Goal: Contribute content: Contribute content

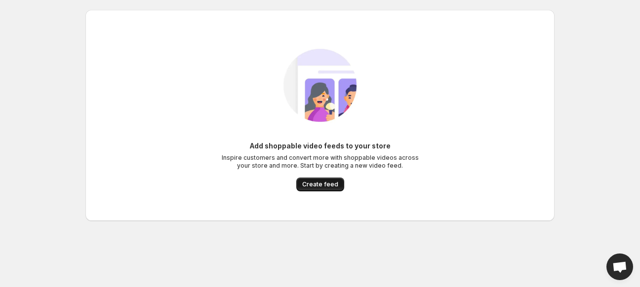
click at [314, 186] on span "Create feed" at bounding box center [320, 185] width 36 height 8
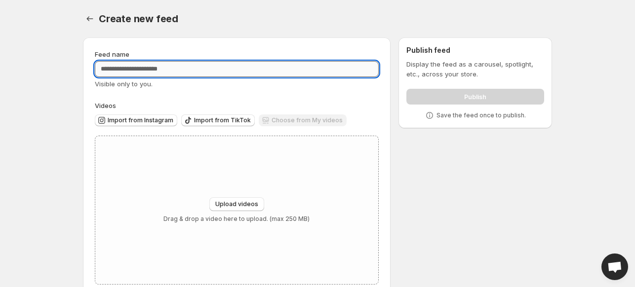
click at [115, 67] on input "Feed name" at bounding box center [237, 69] width 284 height 16
type input "*"
type input "*********"
click at [221, 204] on span "Upload videos" at bounding box center [236, 205] width 43 height 8
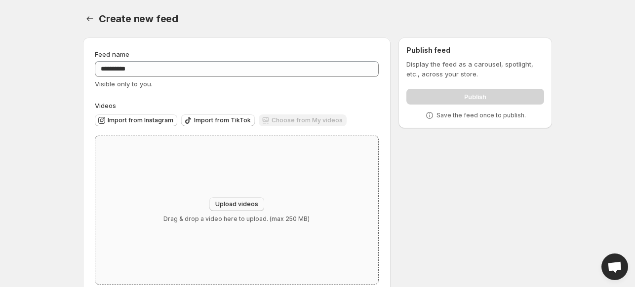
type input "**********"
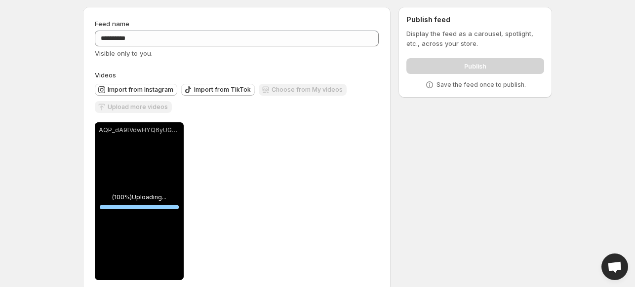
scroll to position [47, 0]
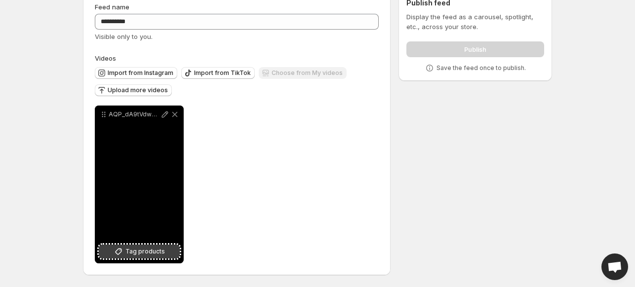
click at [154, 252] on span "Tag products" at bounding box center [145, 252] width 40 height 10
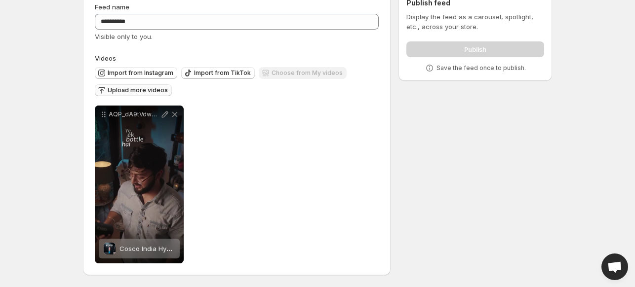
click at [117, 89] on span "Upload more videos" at bounding box center [138, 90] width 60 height 8
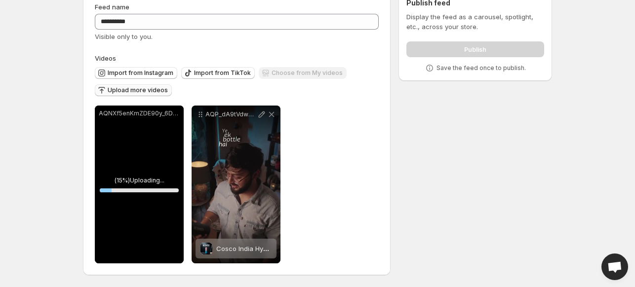
click at [134, 243] on div "AQNXf5enKmZDE90y_6D0PBTQ0gp-v4qVU9zA0uJfqaommR5m2cjyIB0jiLyk7UAi8Go-GgY1xpxf-0t…" at bounding box center [139, 185] width 89 height 158
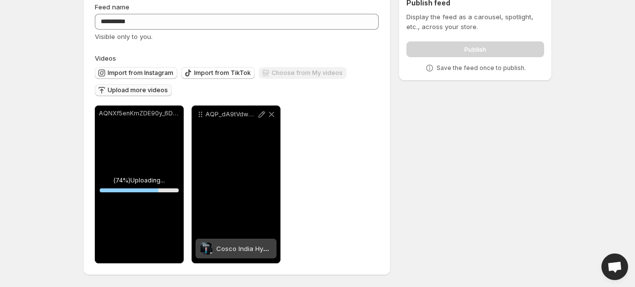
click at [239, 177] on div "AQP_dA9tVdwHYQ6yUGXiW-LfpGgC2i-QR5suqQ9AoJqx1uAjUOdzkStTUHVOOLSYOExXf4Crjvgbsg3…" at bounding box center [236, 185] width 89 height 158
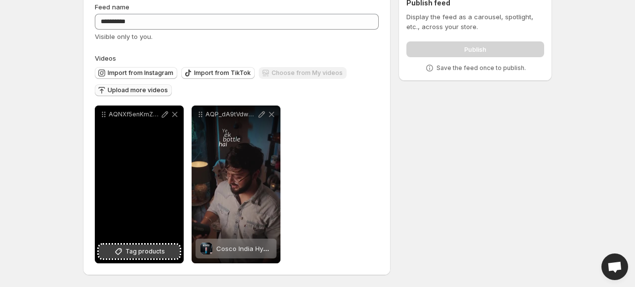
click at [147, 256] on span "Tag products" at bounding box center [145, 252] width 40 height 10
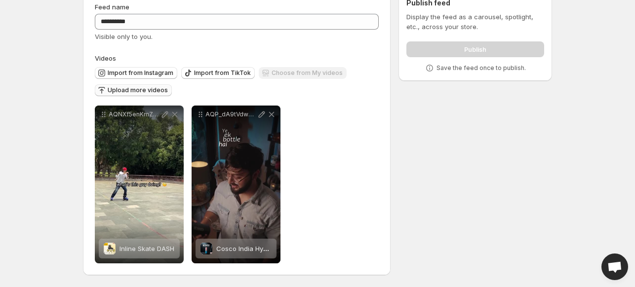
click at [124, 87] on span "Upload more videos" at bounding box center [138, 90] width 60 height 8
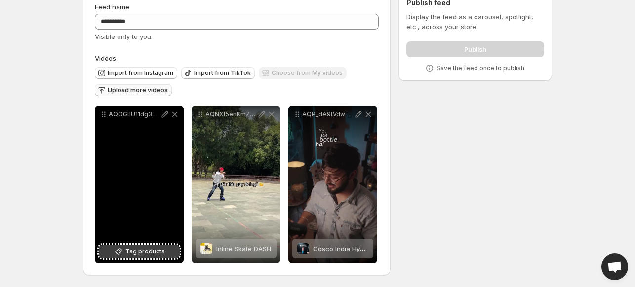
click at [160, 252] on span "Tag products" at bounding box center [145, 252] width 40 height 10
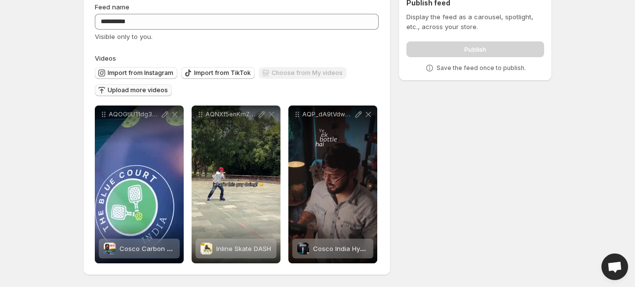
click at [128, 87] on span "Upload more videos" at bounding box center [138, 90] width 60 height 8
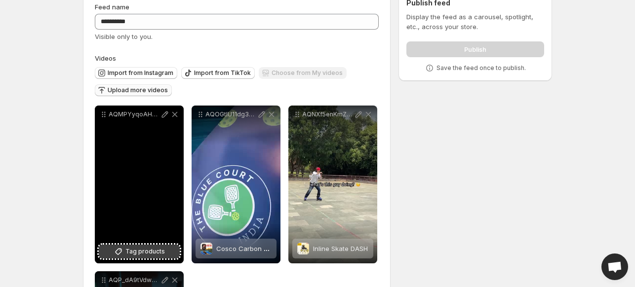
click at [123, 250] on icon at bounding box center [119, 252] width 10 height 10
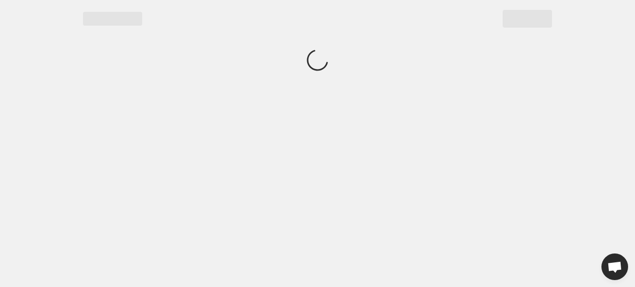
scroll to position [0, 0]
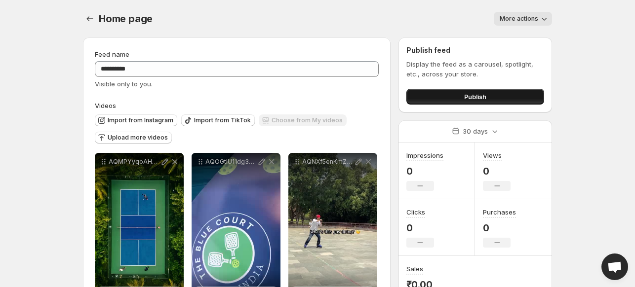
click at [456, 94] on button "Publish" at bounding box center [475, 97] width 138 height 16
click at [502, 96] on button "Publish" at bounding box center [475, 97] width 138 height 16
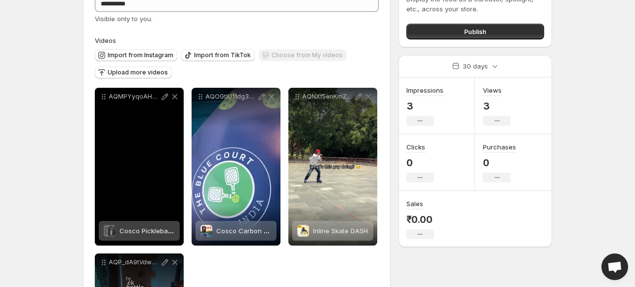
scroll to position [49, 0]
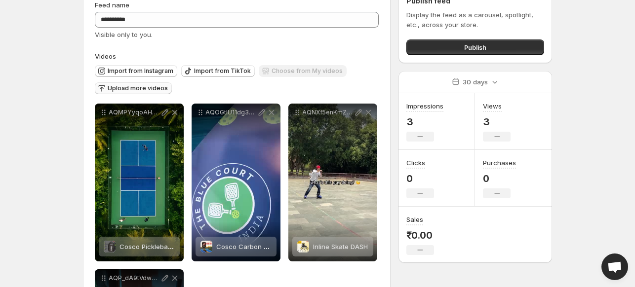
click at [142, 88] on span "Upload more videos" at bounding box center [138, 88] width 60 height 8
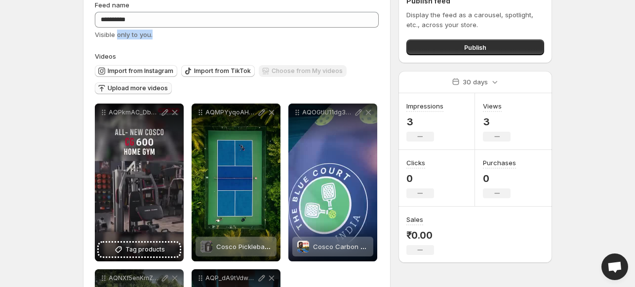
drag, startPoint x: 117, startPoint y: 37, endPoint x: 162, endPoint y: 35, distance: 45.5
click at [162, 35] on div "Visible only to you." at bounding box center [237, 35] width 284 height 10
click at [175, 42] on div "**********" at bounding box center [237, 214] width 284 height 428
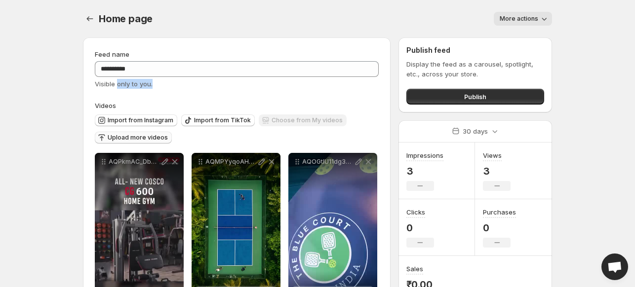
click at [535, 15] on span "More actions" at bounding box center [519, 19] width 39 height 8
click at [95, 16] on button "Settings" at bounding box center [90, 19] width 14 height 14
click at [87, 19] on icon "Settings" at bounding box center [90, 18] width 6 height 5
